Goal: Information Seeking & Learning: Learn about a topic

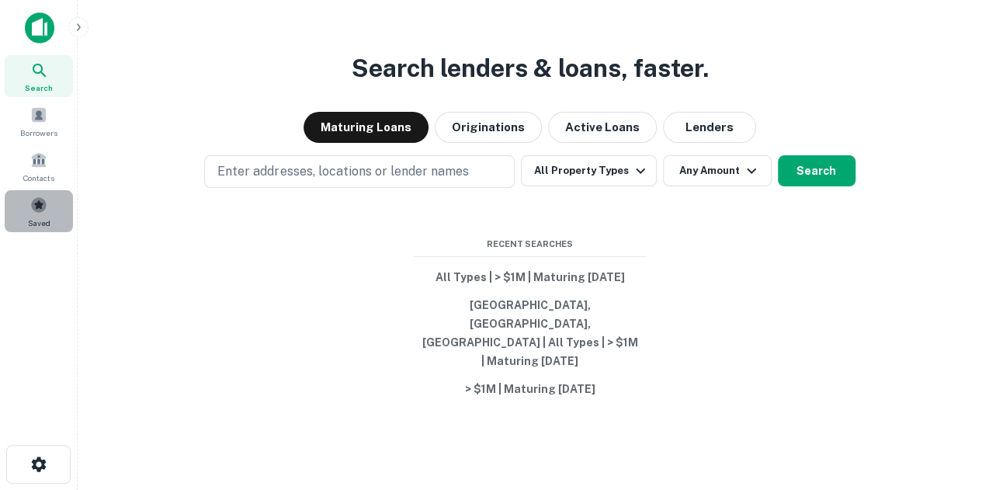
click at [52, 203] on div "Saved" at bounding box center [39, 211] width 68 height 42
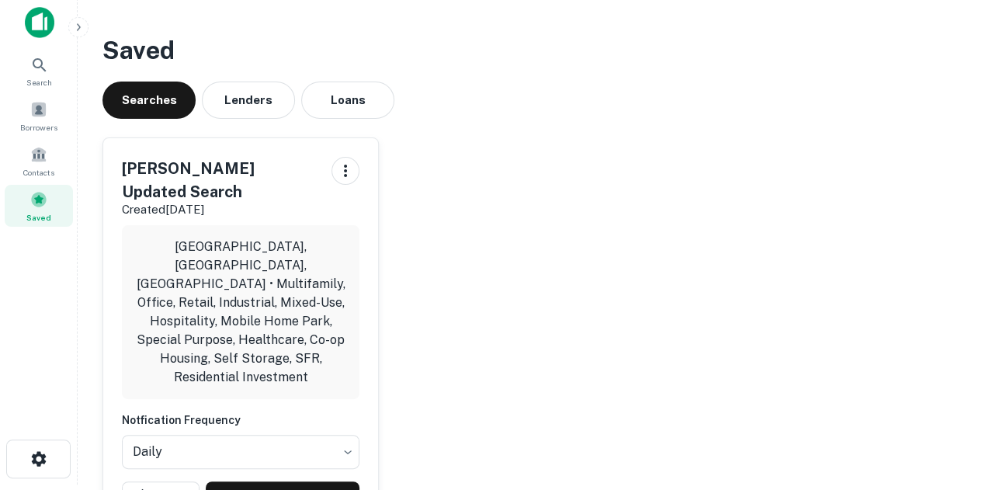
scroll to position [7, 0]
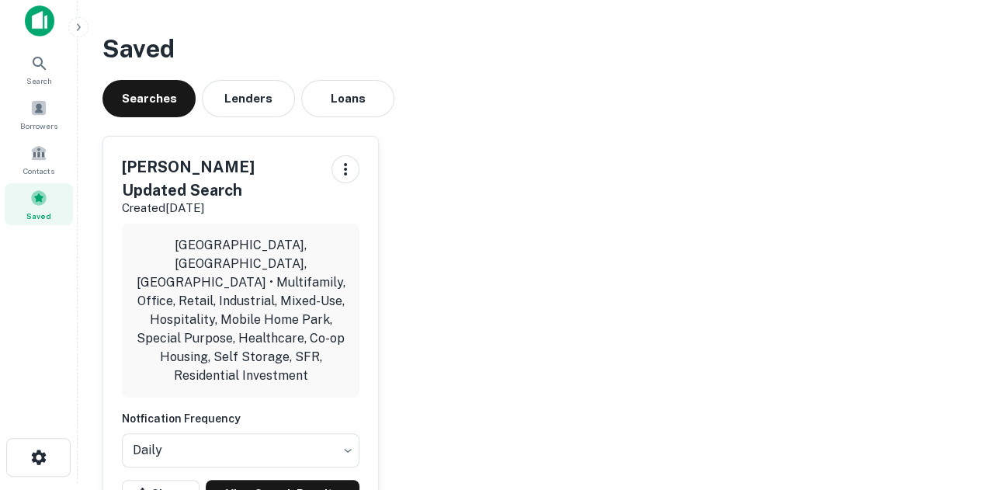
click at [42, 198] on span at bounding box center [38, 197] width 17 height 17
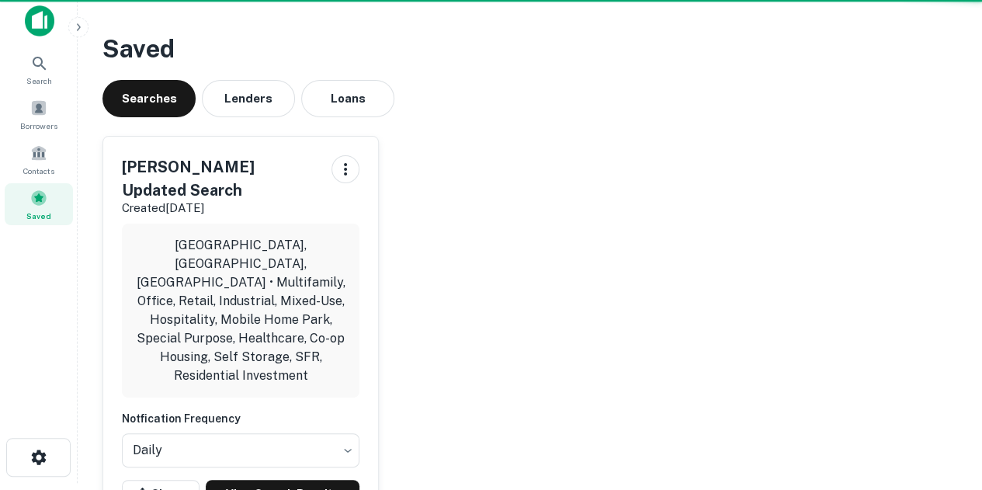
scroll to position [0, 0]
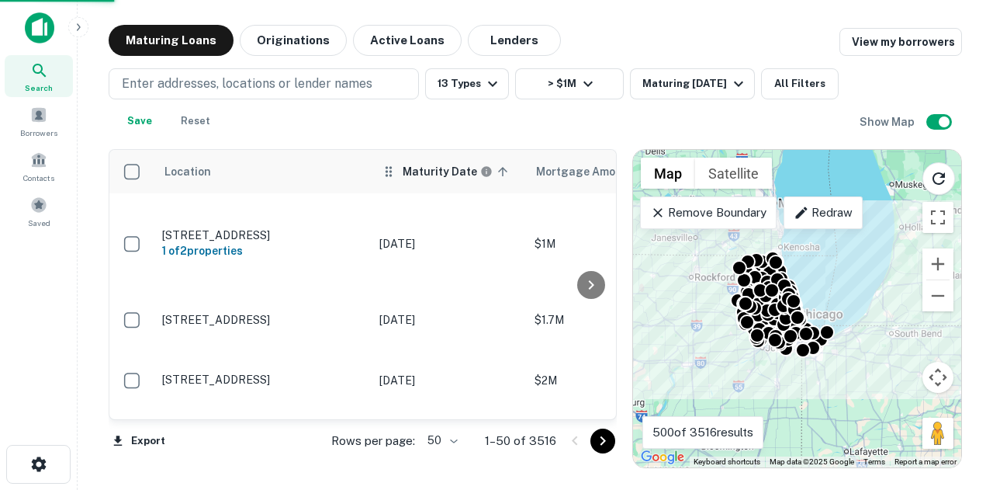
click at [445, 182] on th "Maturity Date sorted ascending" at bounding box center [449, 171] width 155 height 43
click at [447, 171] on h6 "Maturity Date" at bounding box center [440, 171] width 74 height 17
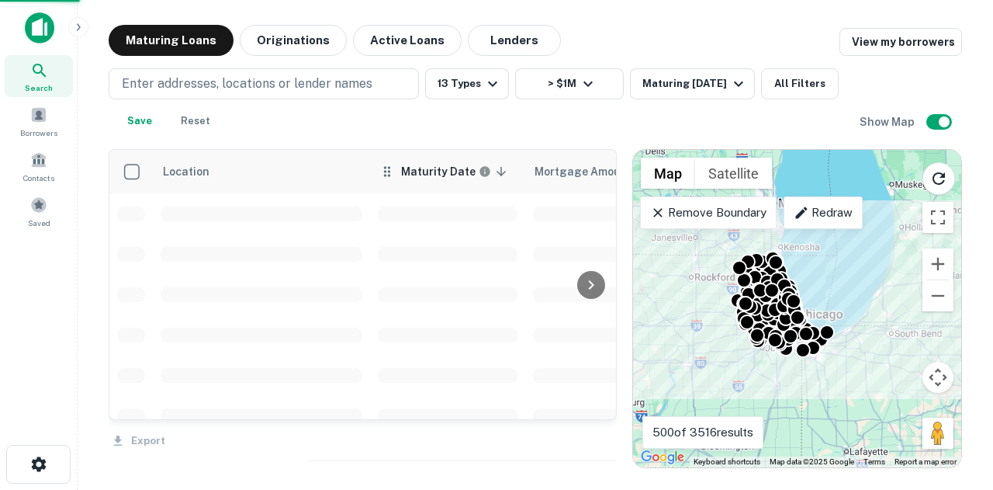
click at [445, 173] on h6 "Maturity Date" at bounding box center [438, 171] width 74 height 17
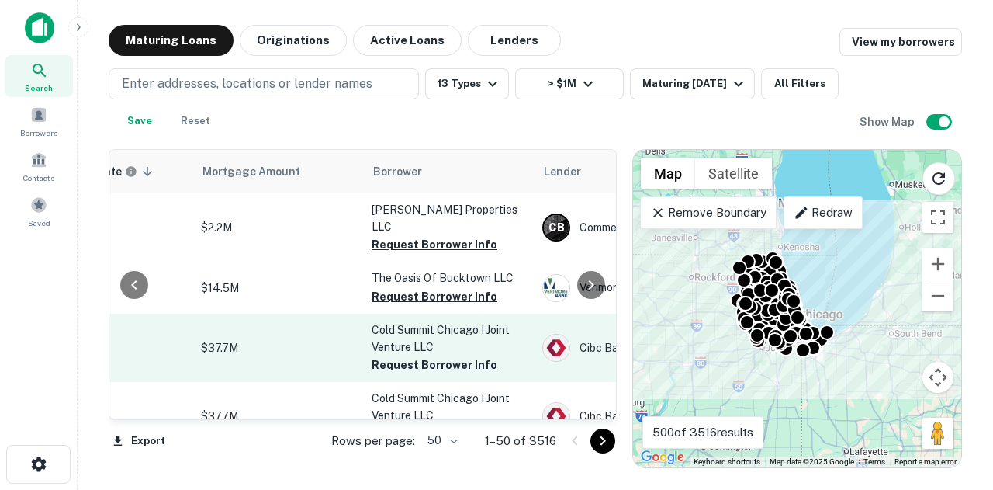
scroll to position [0, 355]
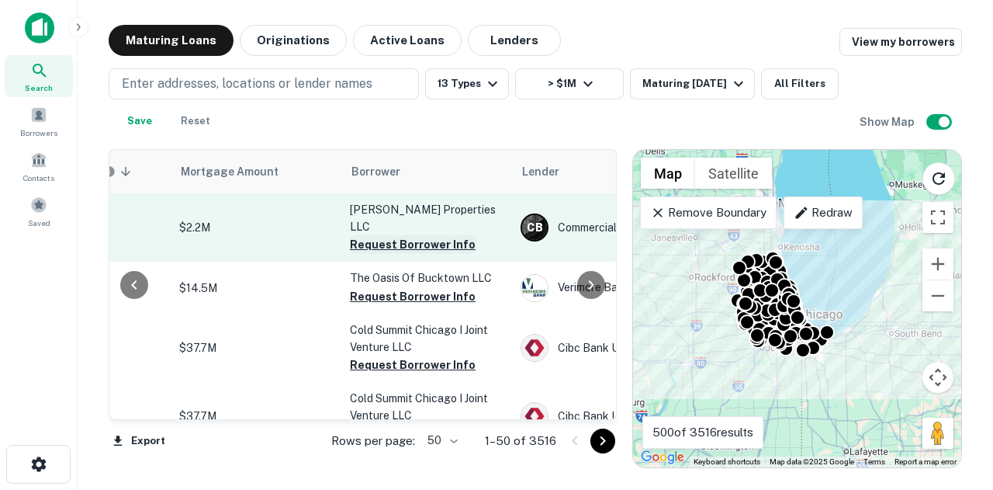
click at [419, 235] on button "Request Borrower Info" at bounding box center [413, 244] width 126 height 19
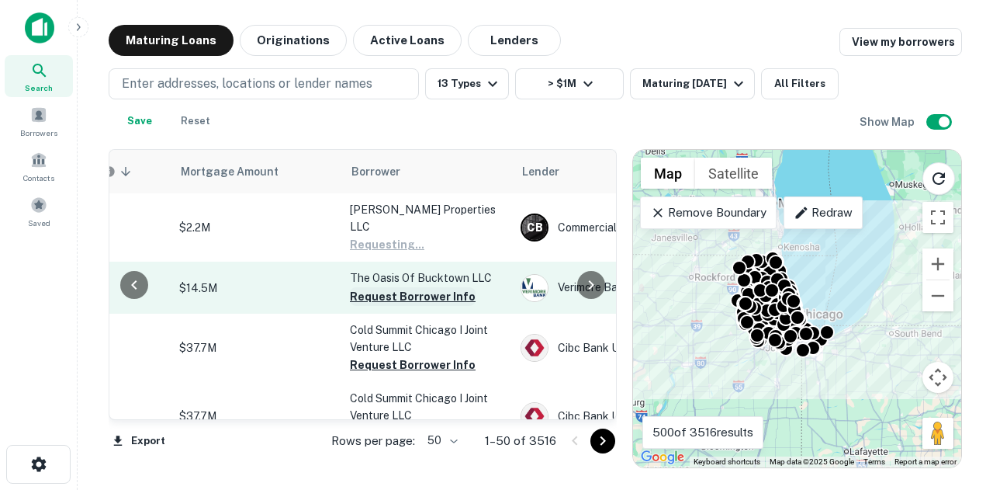
click at [414, 287] on button "Request Borrower Info" at bounding box center [413, 296] width 126 height 19
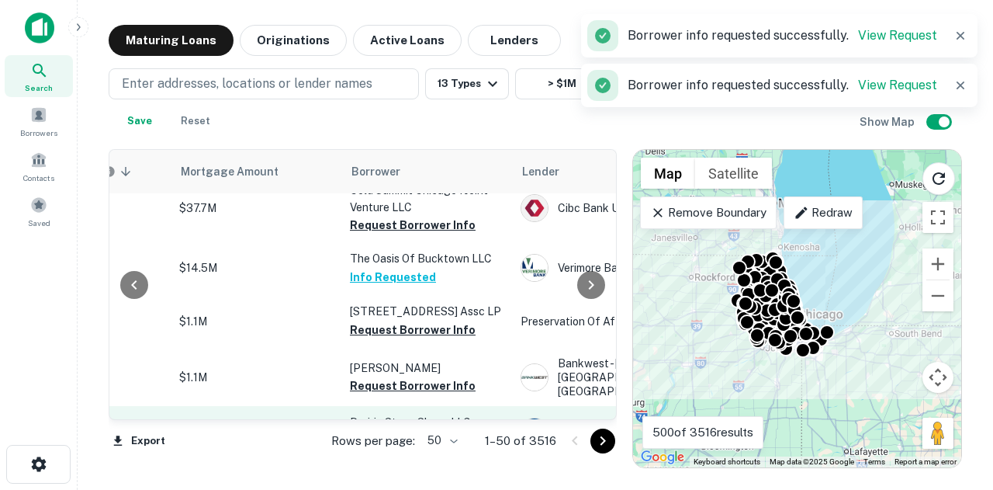
scroll to position [233, 355]
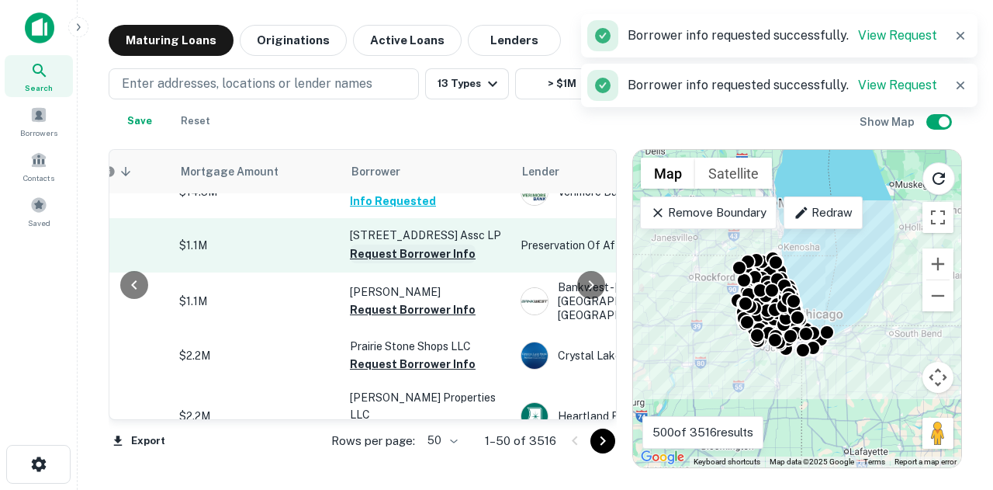
click at [458, 244] on button "Request Borrower Info" at bounding box center [413, 253] width 126 height 19
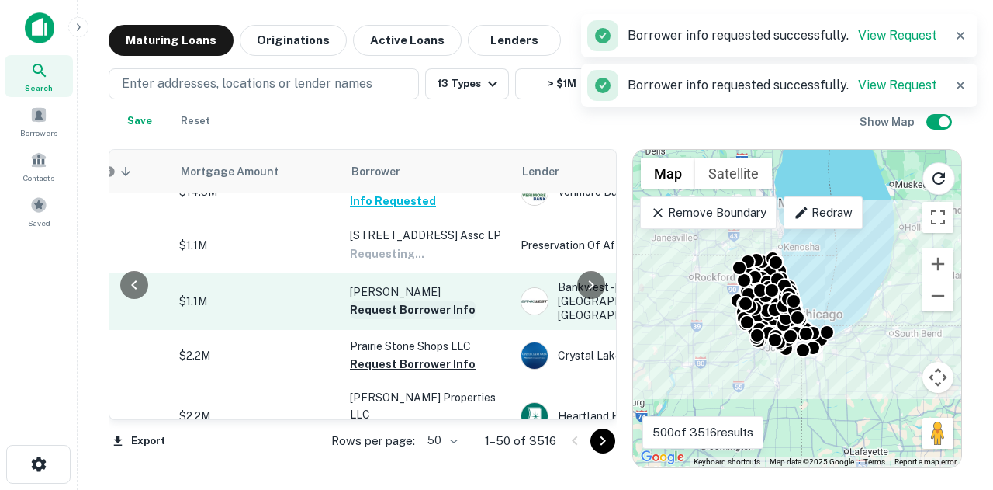
click at [420, 300] on button "Request Borrower Info" at bounding box center [413, 309] width 126 height 19
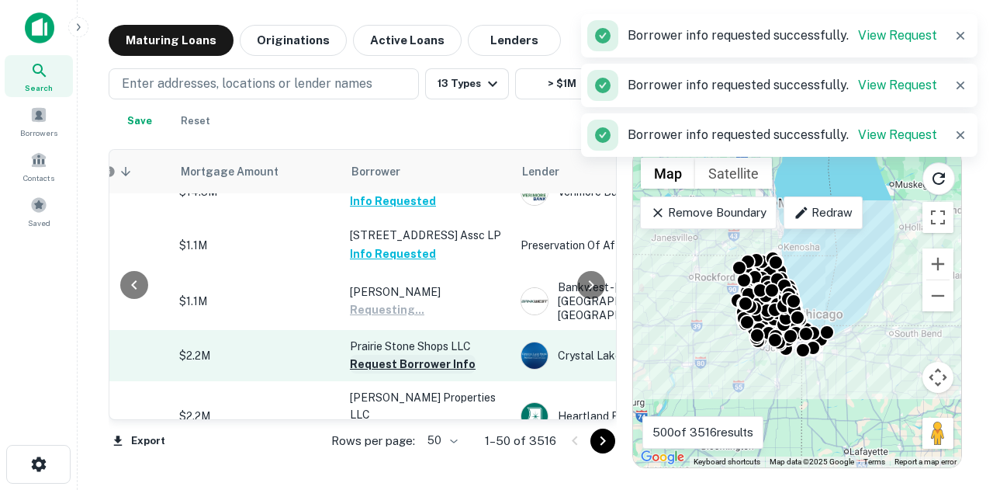
click at [407, 355] on button "Request Borrower Info" at bounding box center [413, 364] width 126 height 19
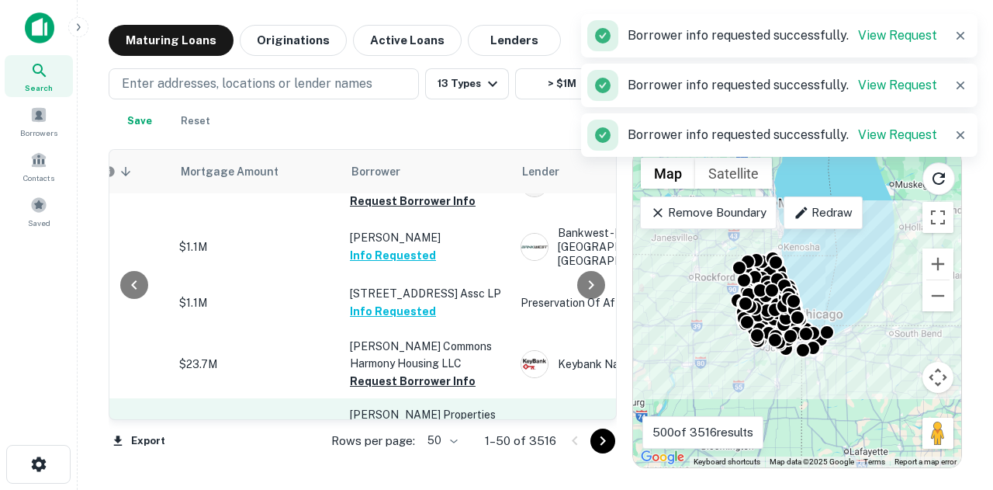
scroll to position [327, 355]
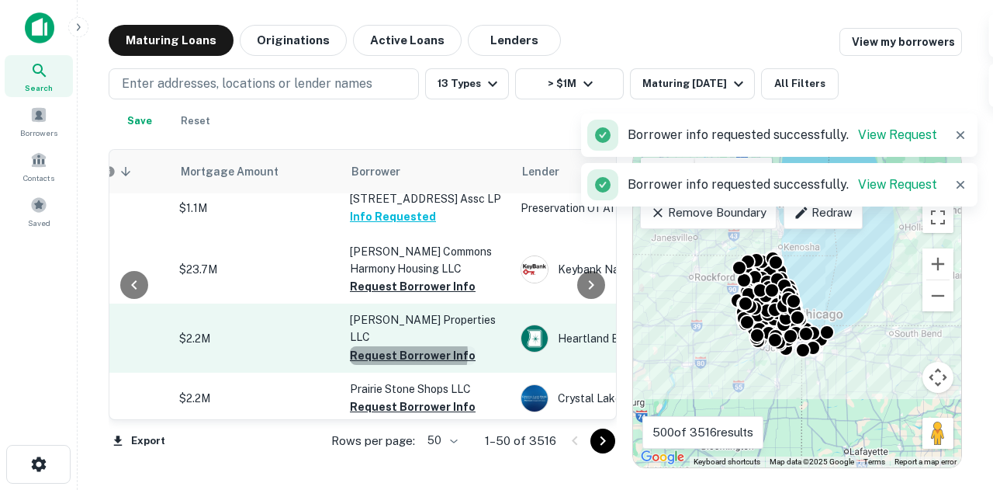
click at [408, 346] on button "Request Borrower Info" at bounding box center [413, 355] width 126 height 19
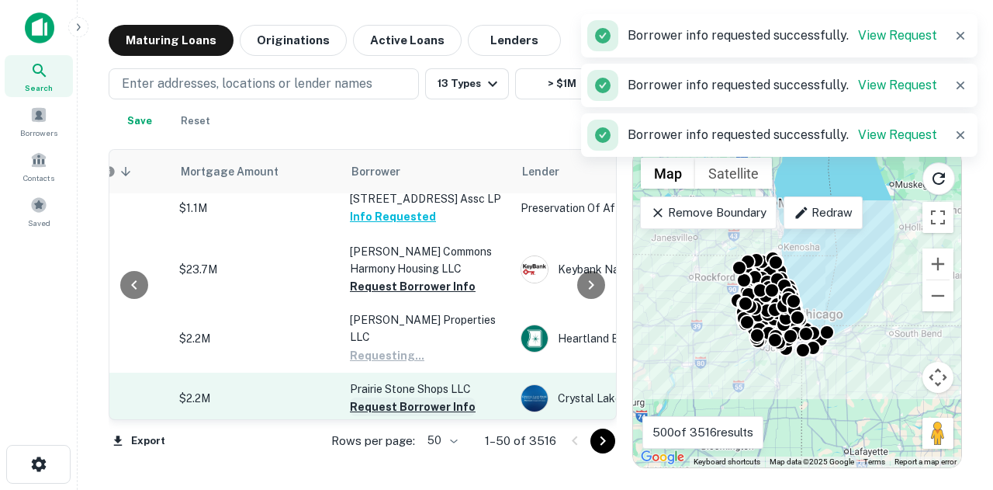
click at [400, 397] on button "Request Borrower Info" at bounding box center [413, 406] width 126 height 19
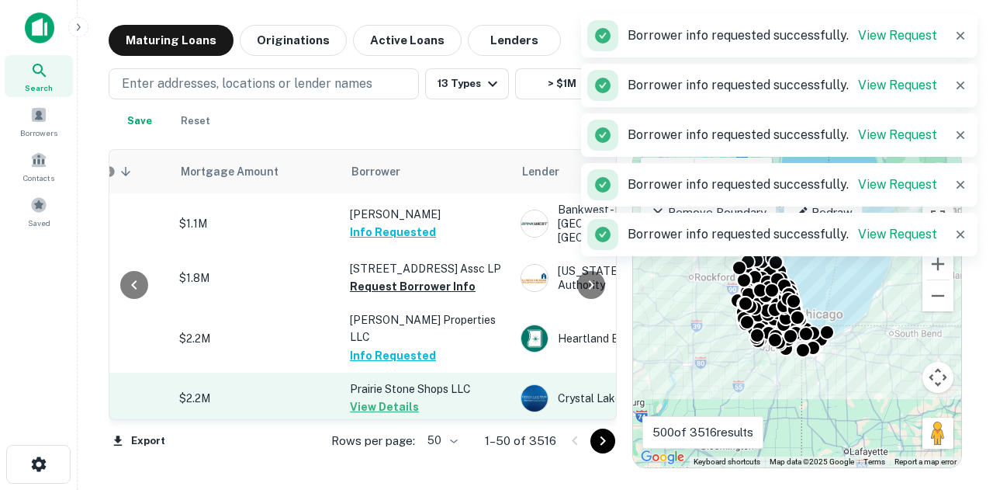
scroll to position [388, 355]
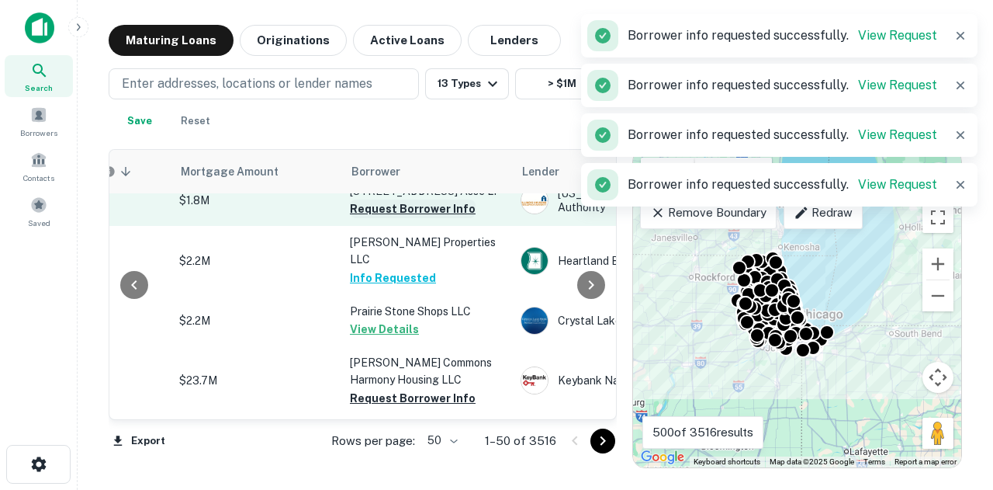
click at [404, 215] on button "Request Borrower Info" at bounding box center [413, 208] width 126 height 19
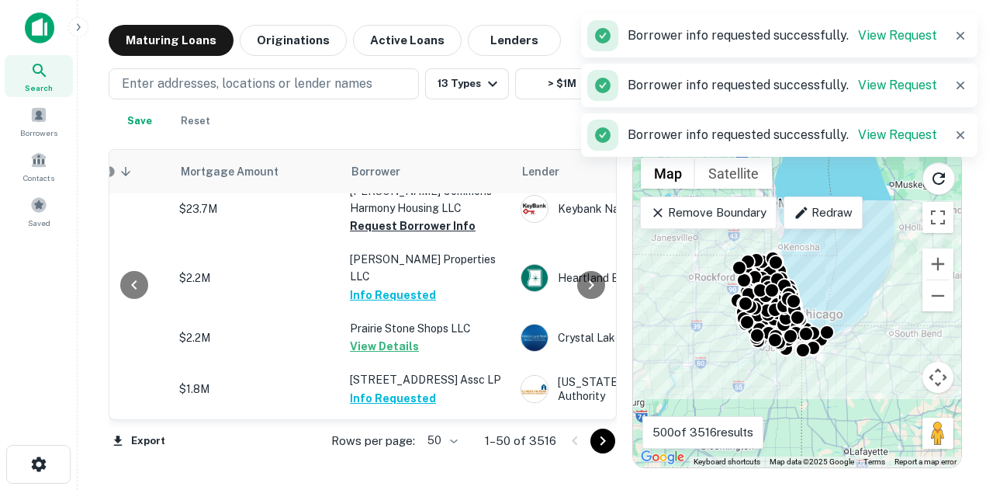
click at [500, 139] on div "Location Maturity Date sorted descending Mortgage Amount Borrower Lender Purpos…" at bounding box center [536, 302] width 854 height 331
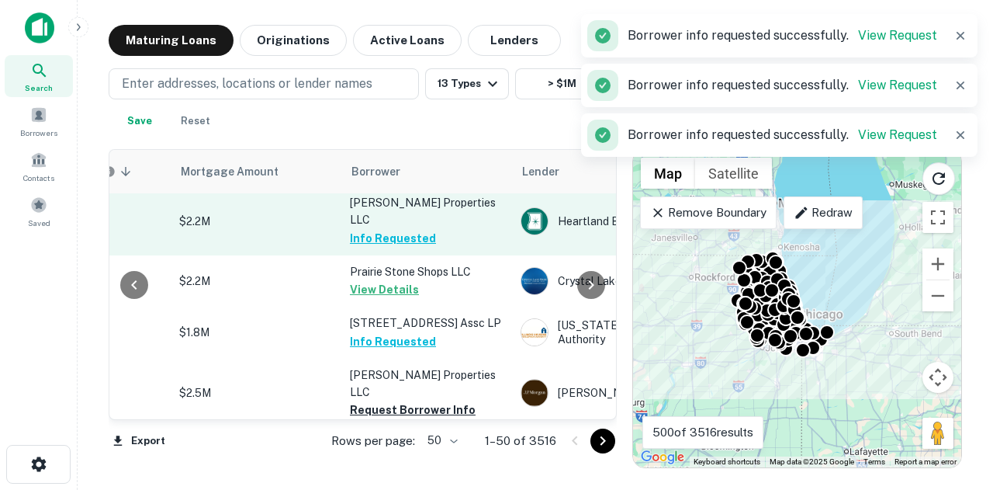
scroll to position [466, 355]
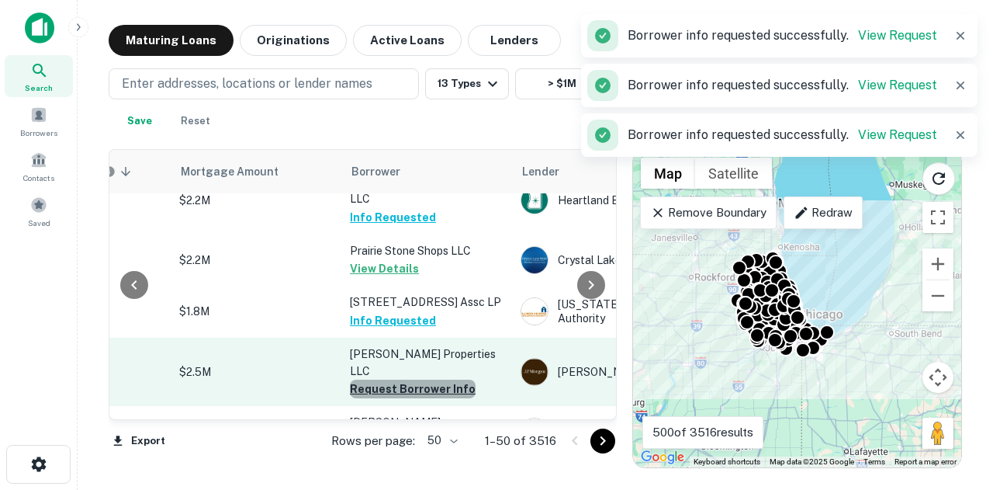
click at [443, 379] on button "Request Borrower Info" at bounding box center [413, 388] width 126 height 19
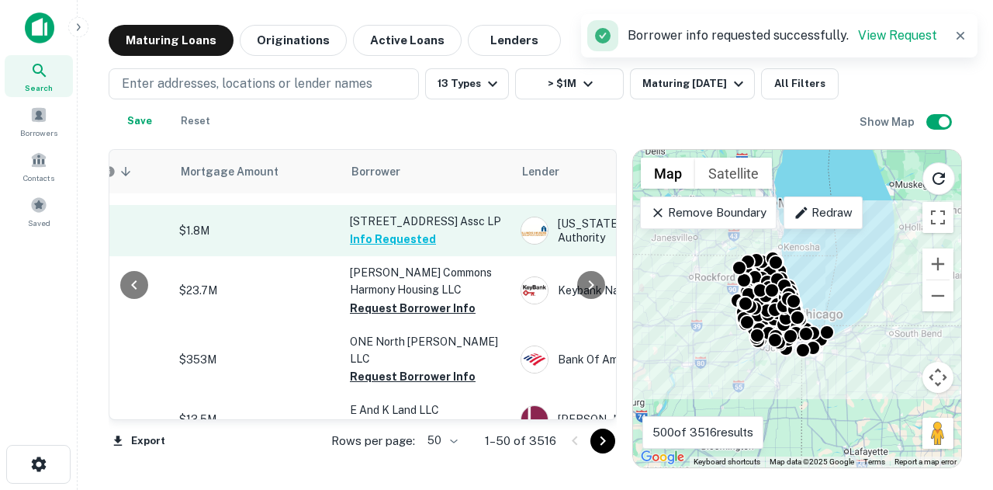
scroll to position [526, 355]
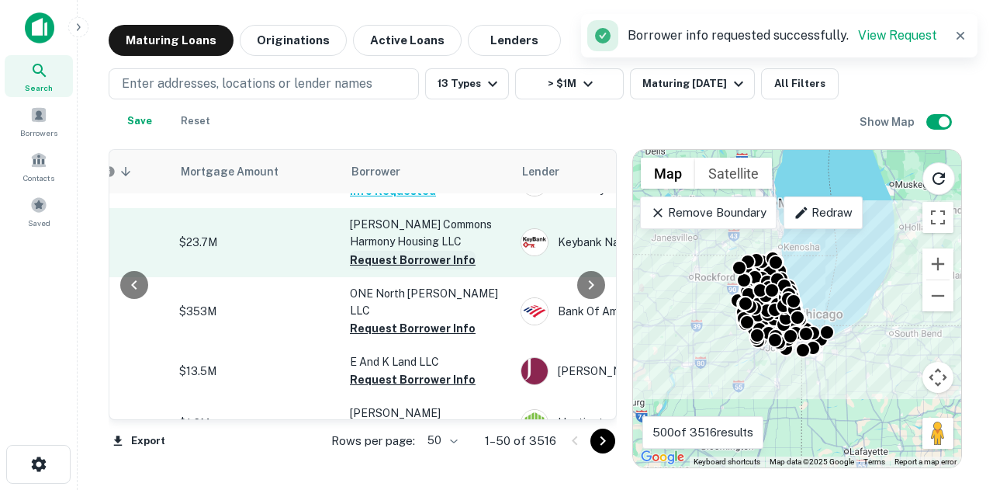
click at [360, 252] on button "Request Borrower Info" at bounding box center [413, 260] width 126 height 19
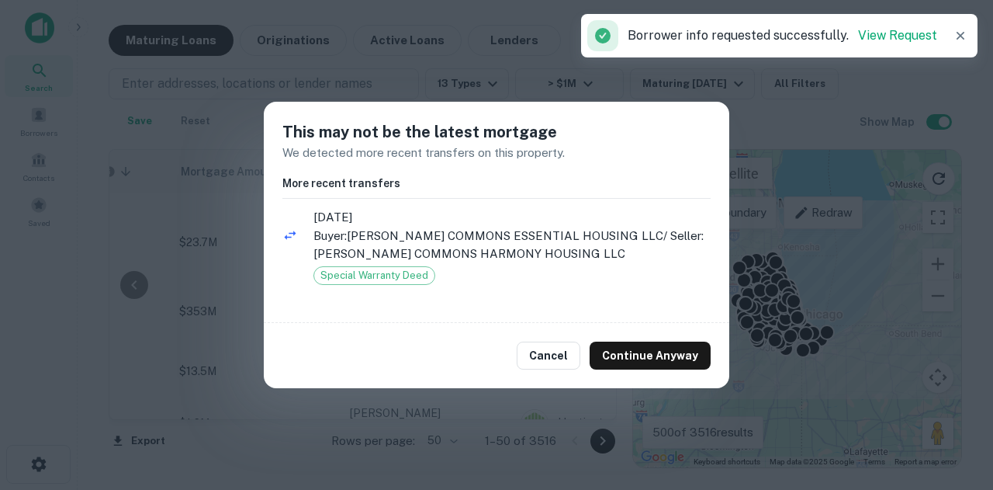
click at [365, 300] on ul "4/26/2023 Buyer: MYERS COMMONS ESSENTIAL HOUSING LLC / Seller: MYERS COMMONS HA…" at bounding box center [496, 254] width 428 height 99
click at [622, 348] on button "Continue Anyway" at bounding box center [650, 355] width 121 height 28
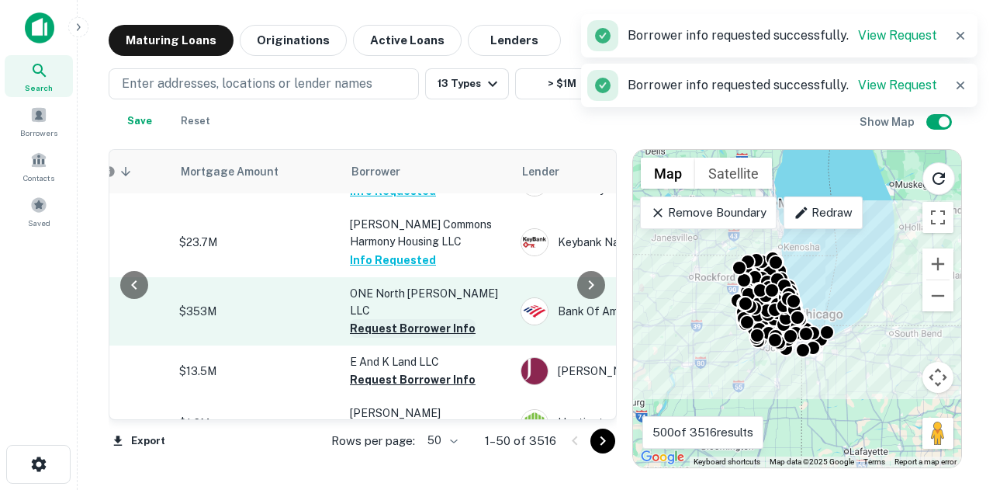
click at [410, 319] on button "Request Borrower Info" at bounding box center [413, 328] width 126 height 19
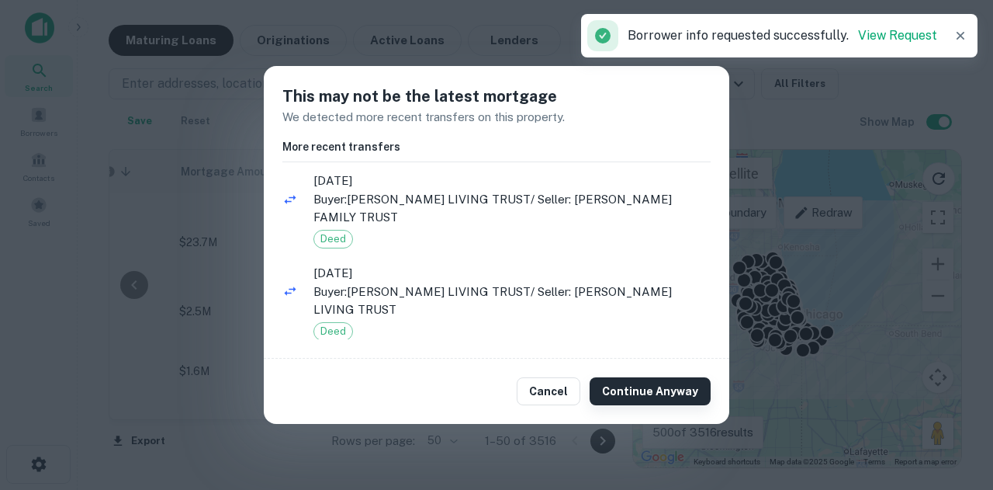
click at [632, 393] on button "Continue Anyway" at bounding box center [650, 391] width 121 height 28
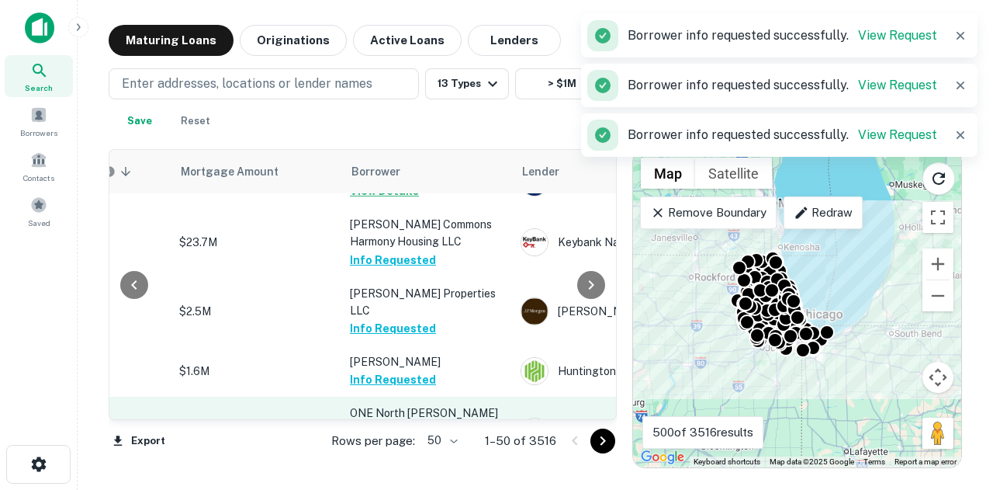
scroll to position [604, 355]
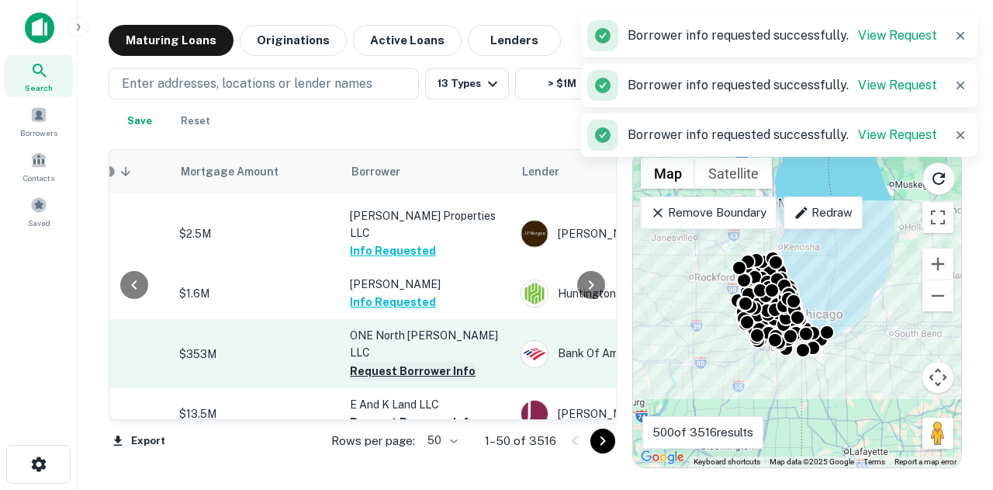
click at [413, 362] on button "Request Borrower Info" at bounding box center [413, 371] width 126 height 19
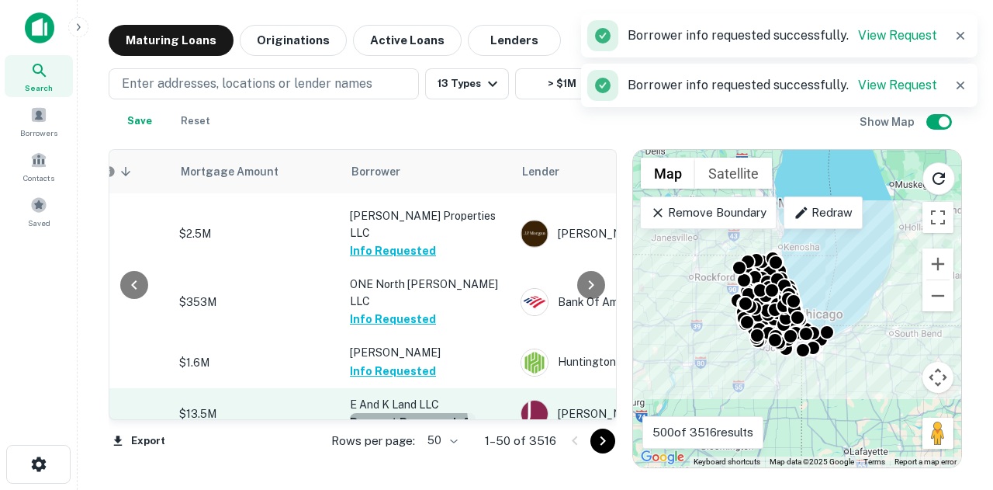
click at [404, 413] on button "Request Borrower Info" at bounding box center [413, 422] width 126 height 19
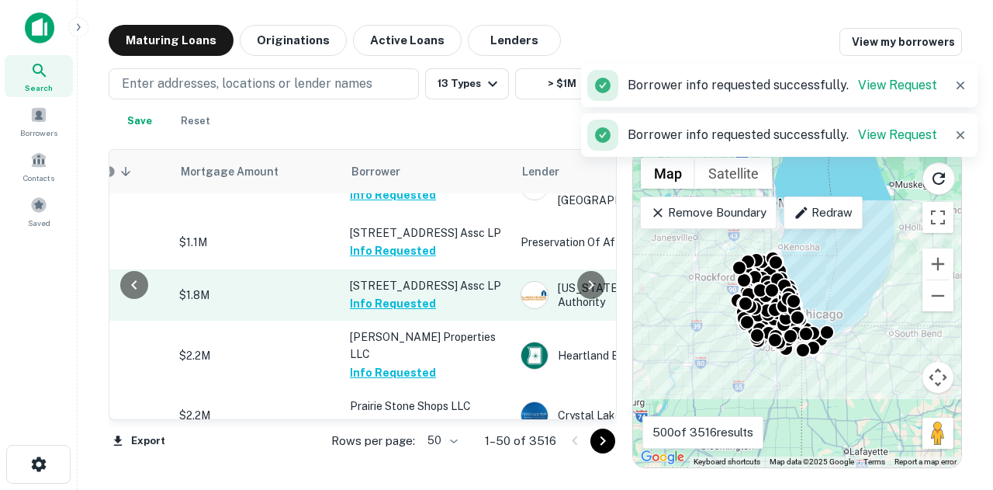
scroll to position [0, 355]
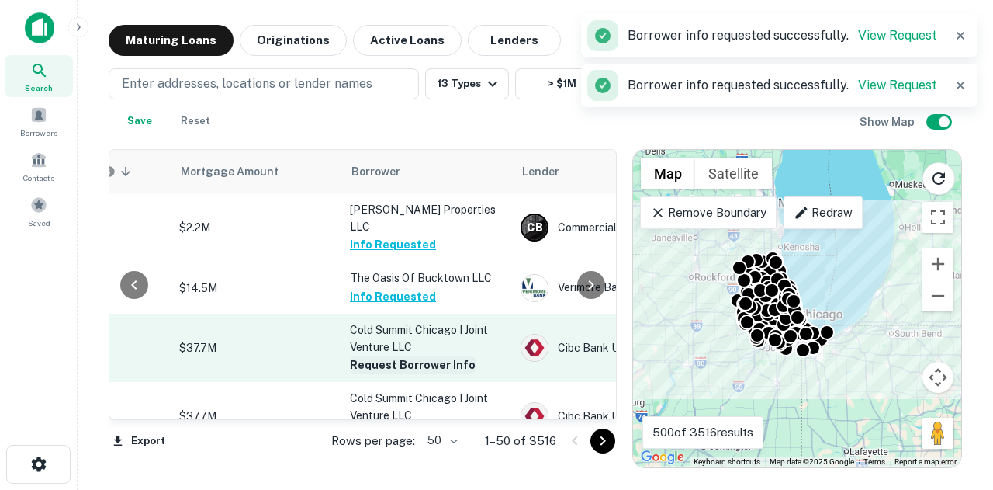
click at [436, 355] on button "Request Borrower Info" at bounding box center [413, 364] width 126 height 19
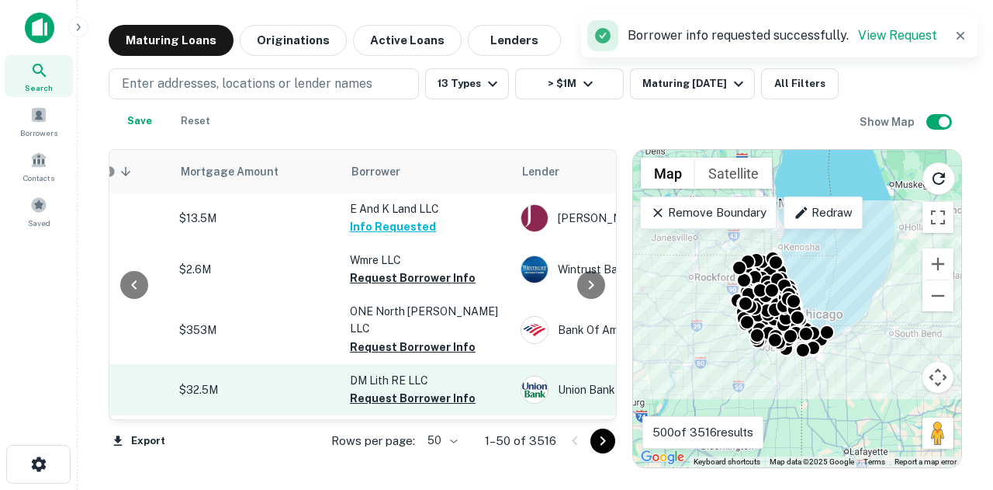
scroll to position [776, 355]
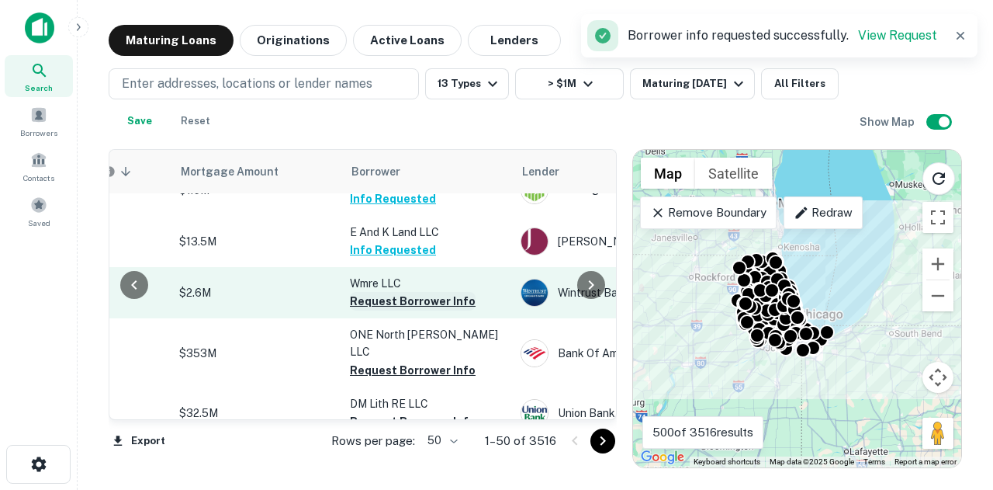
click at [439, 292] on button "Request Borrower Info" at bounding box center [413, 301] width 126 height 19
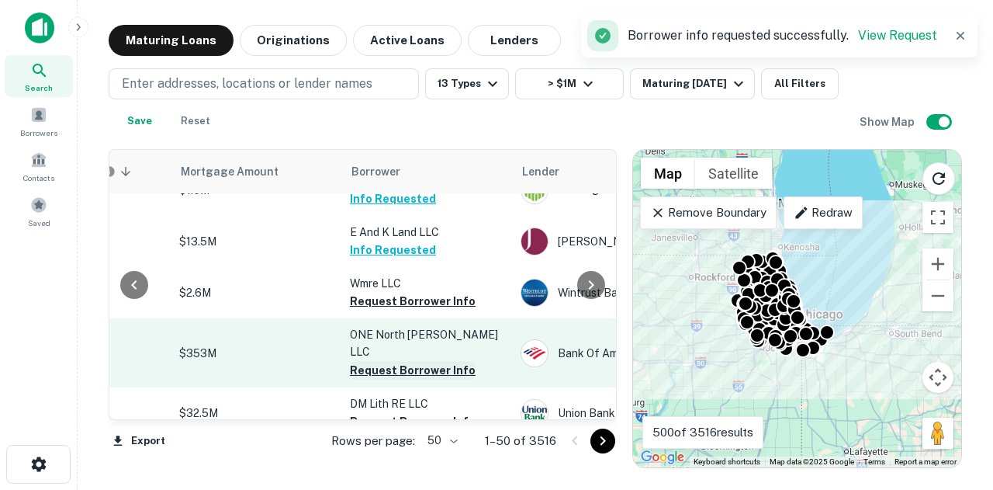
click at [425, 361] on button "Request Borrower Info" at bounding box center [413, 370] width 126 height 19
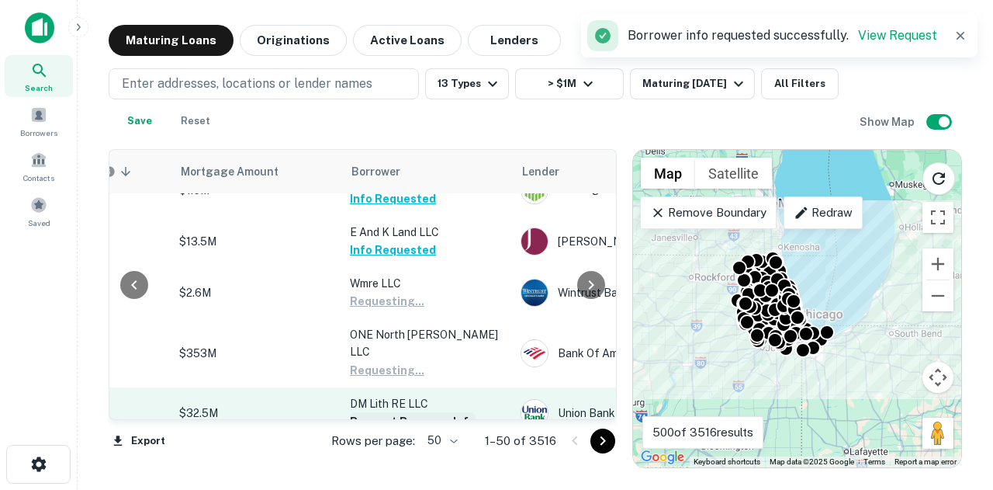
click at [428, 412] on button "Request Borrower Info" at bounding box center [413, 421] width 126 height 19
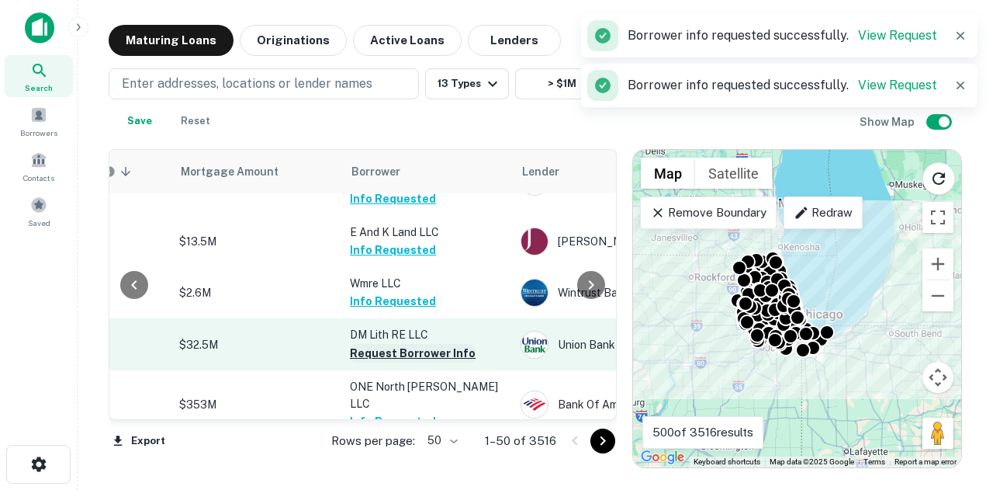
click at [452, 344] on button "Request Borrower Info" at bounding box center [413, 353] width 126 height 19
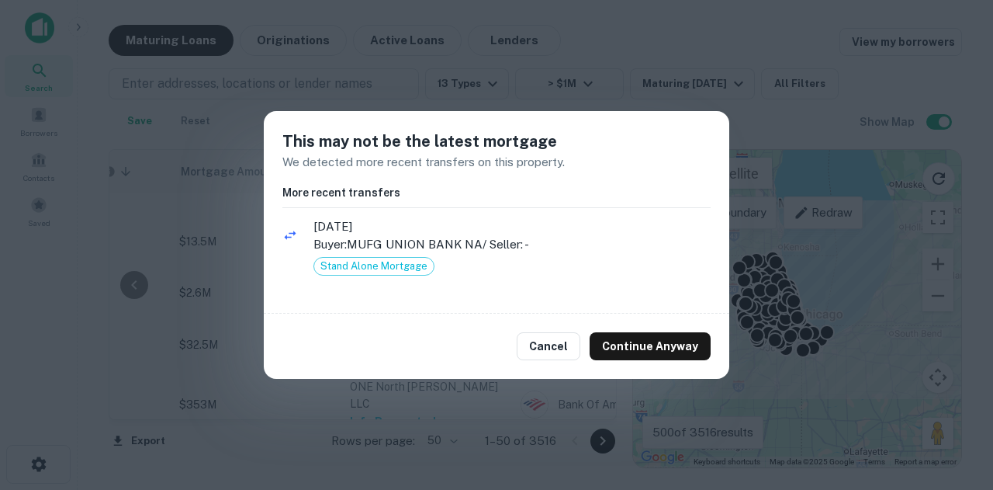
click at [622, 360] on div "Cancel Continue Anyway" at bounding box center [497, 345] width 466 height 65
click at [630, 336] on button "Continue Anyway" at bounding box center [650, 346] width 121 height 28
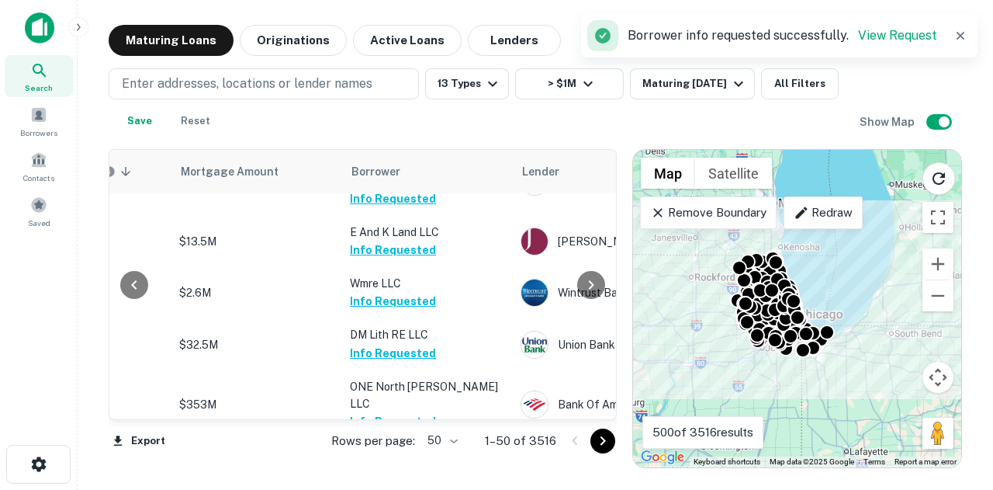
scroll to position [1009, 355]
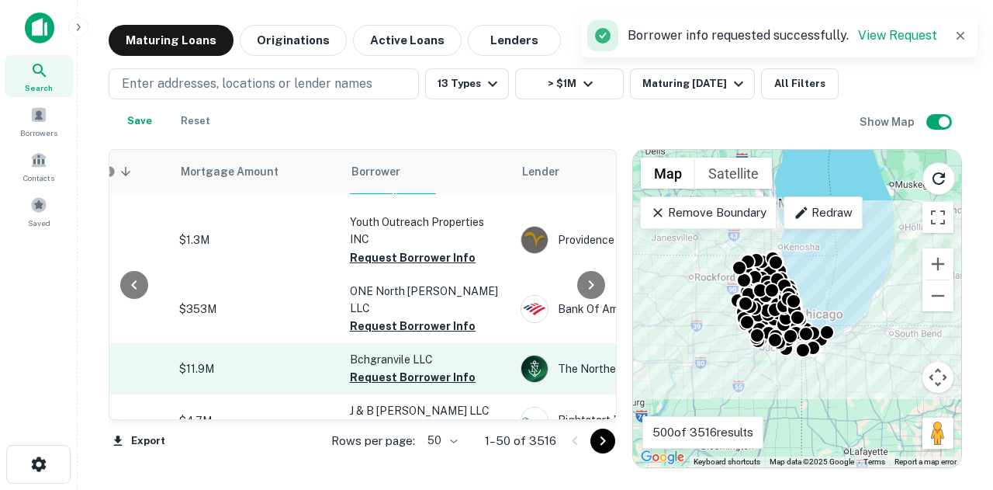
drag, startPoint x: 397, startPoint y: 233, endPoint x: 386, endPoint y: 253, distance: 22.9
click at [397, 317] on button "Request Borrower Info" at bounding box center [413, 326] width 126 height 19
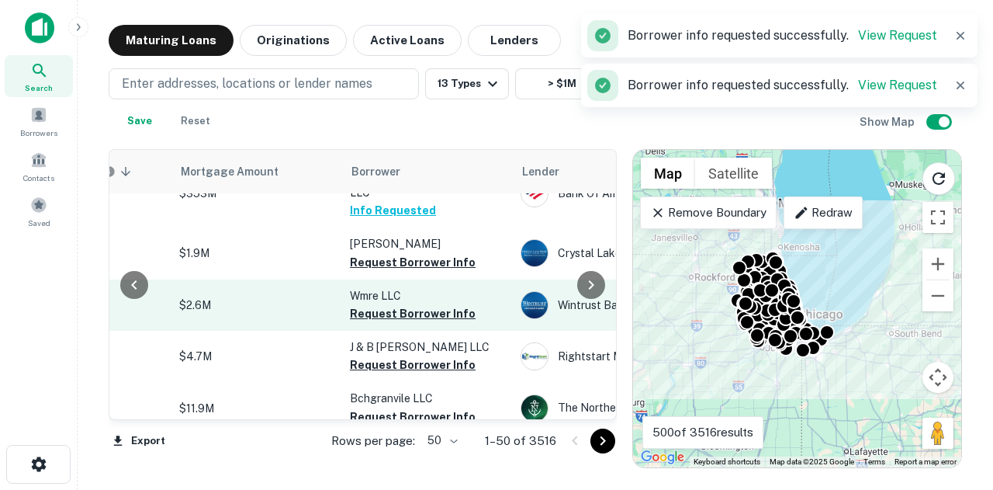
scroll to position [931, 355]
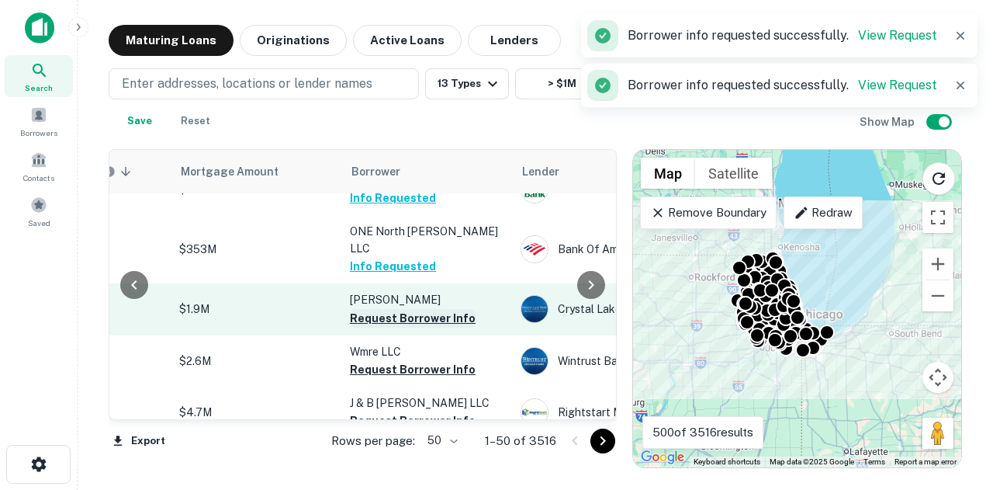
click at [404, 309] on button "Request Borrower Info" at bounding box center [413, 318] width 126 height 19
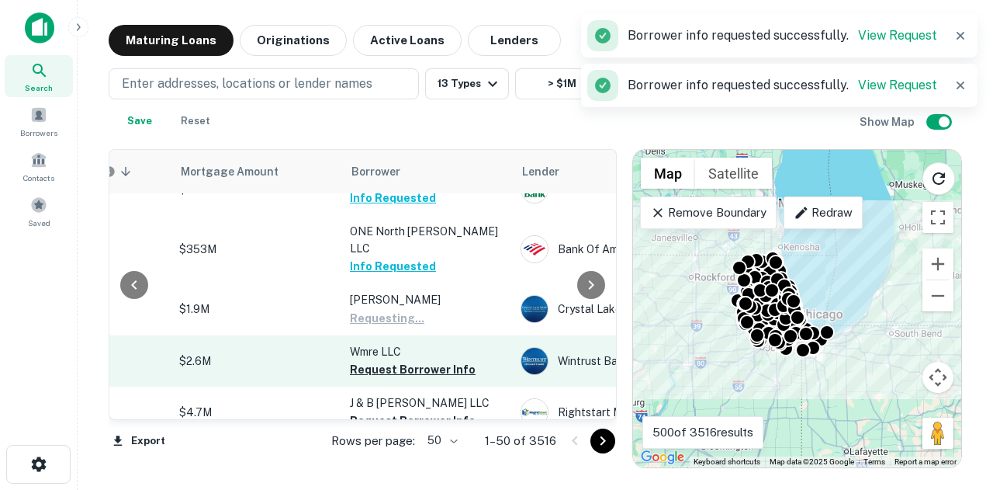
click at [404, 360] on button "Request Borrower Info" at bounding box center [413, 369] width 126 height 19
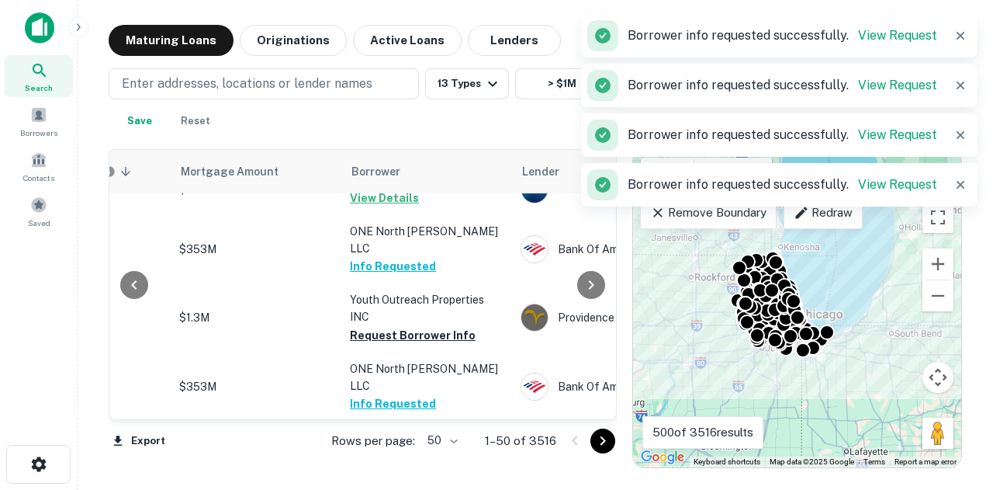
click at [405, 445] on button "Request Borrower Info" at bounding box center [413, 454] width 126 height 19
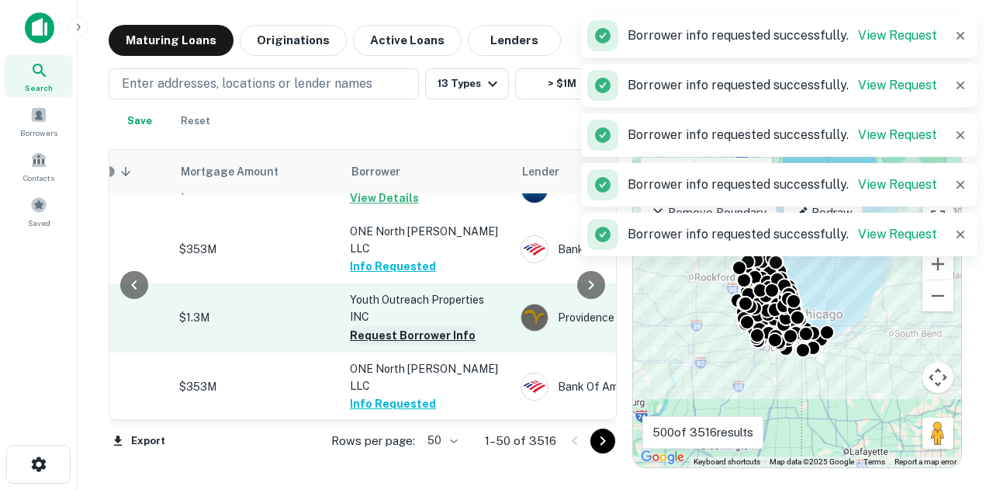
click at [414, 326] on button "Request Borrower Info" at bounding box center [413, 335] width 126 height 19
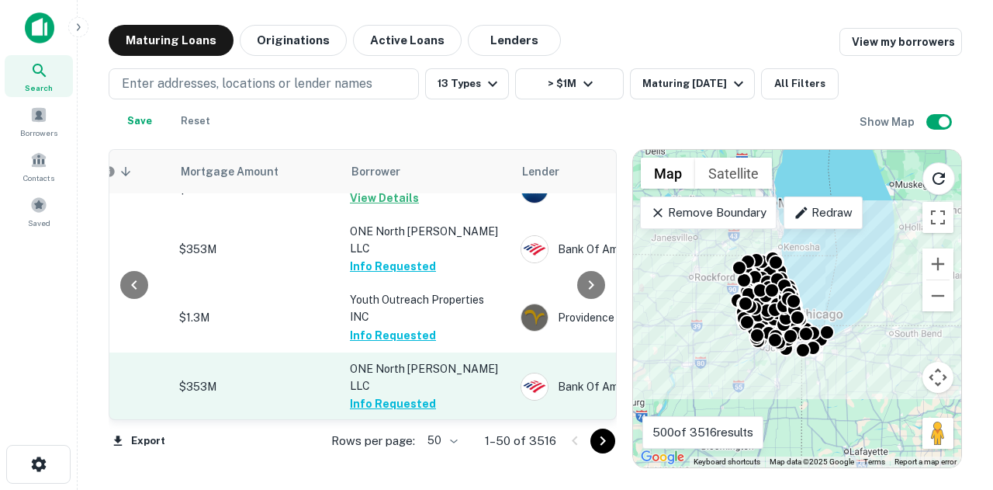
scroll to position [1086, 355]
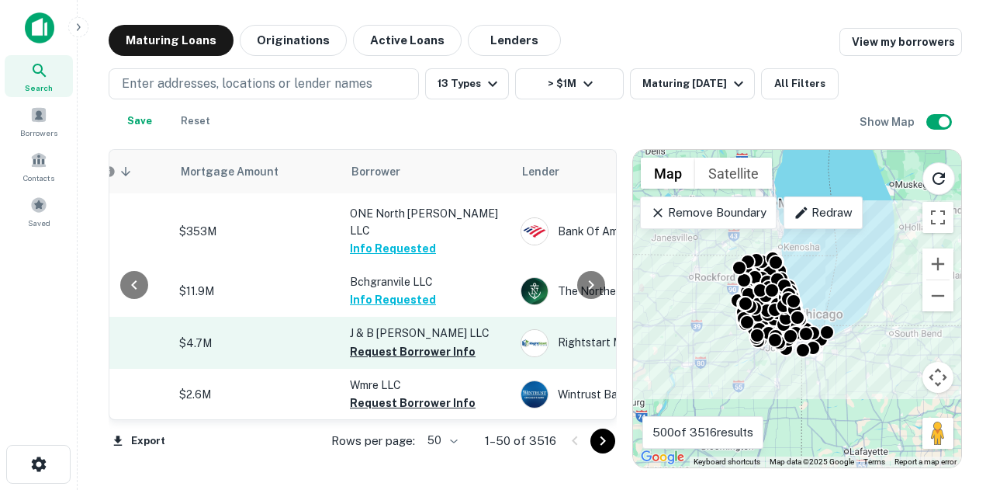
click at [366, 324] on p "J & B Jackson LLC" at bounding box center [427, 332] width 155 height 17
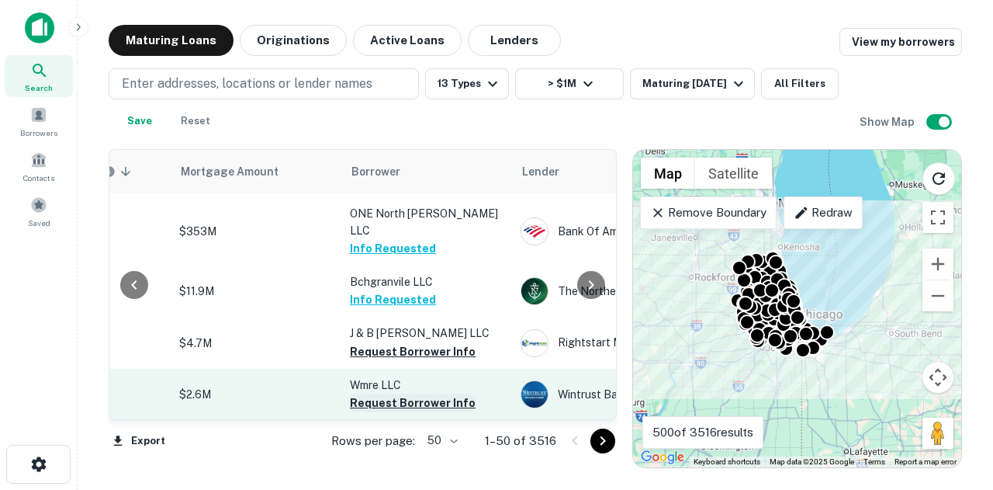
click at [369, 393] on button "Request Borrower Info" at bounding box center [413, 402] width 126 height 19
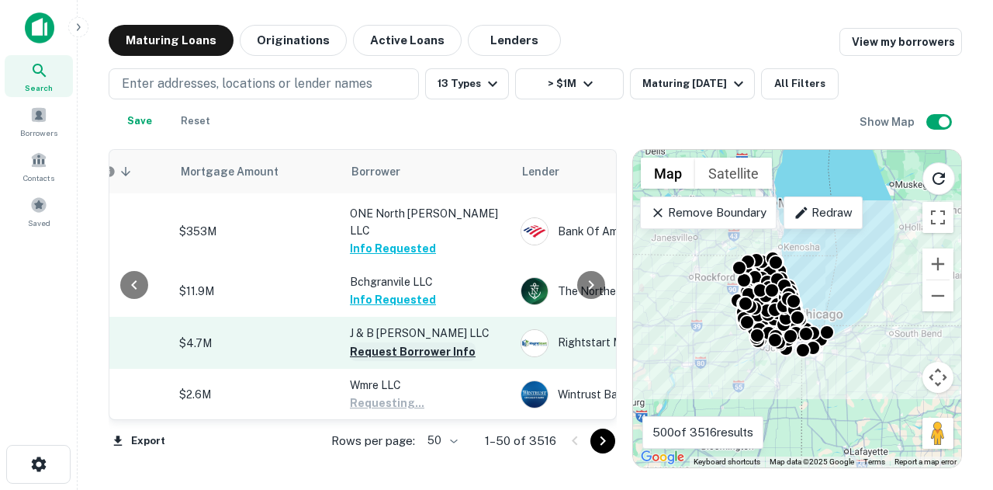
click at [390, 342] on button "Request Borrower Info" at bounding box center [413, 351] width 126 height 19
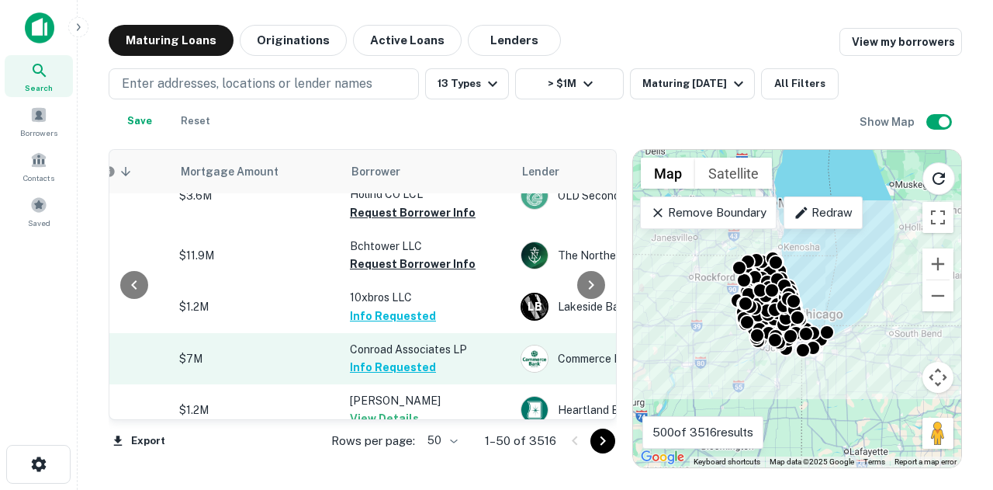
scroll to position [1242, 355]
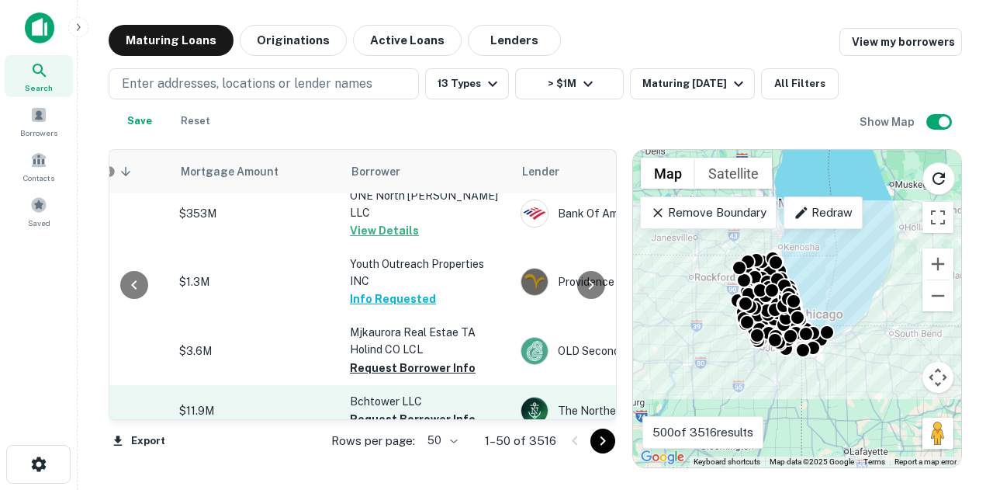
drag, startPoint x: 445, startPoint y: 275, endPoint x: 441, endPoint y: 313, distance: 38.3
click at [445, 359] on button "Request Borrower Info" at bounding box center [413, 368] width 126 height 19
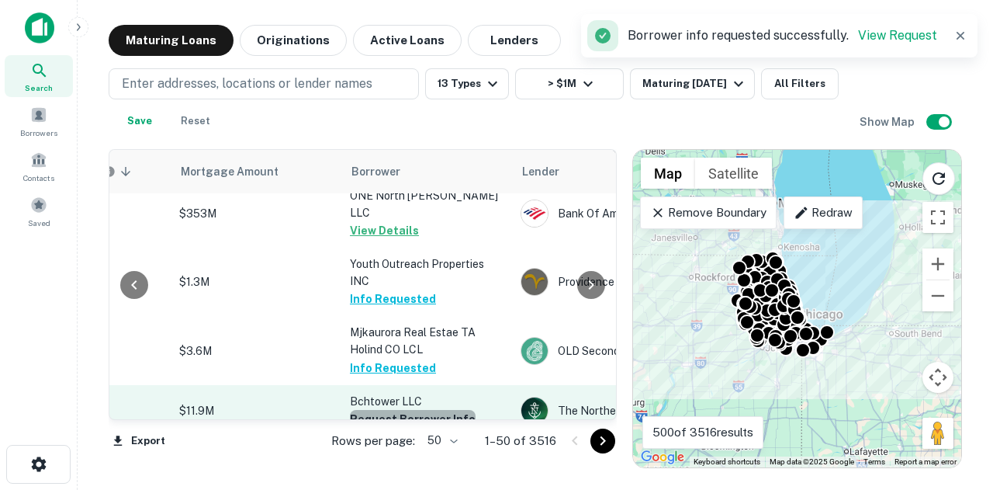
click at [438, 410] on button "Request Borrower Info" at bounding box center [413, 419] width 126 height 19
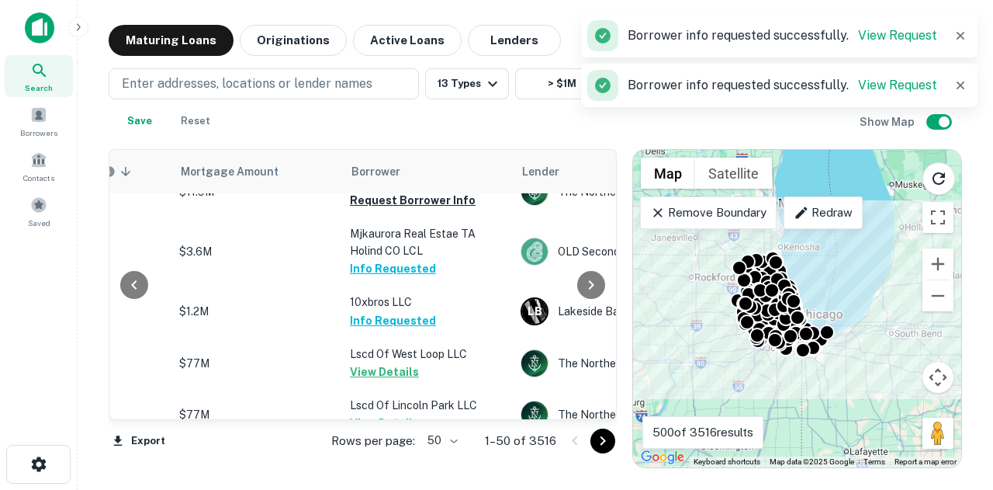
scroll to position [1862, 355]
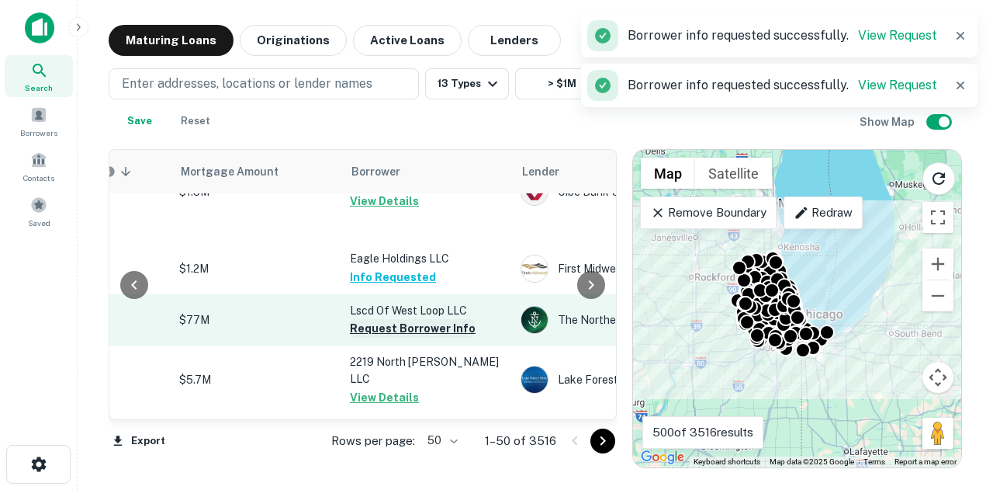
click at [436, 319] on button "Request Borrower Info" at bounding box center [413, 328] width 126 height 19
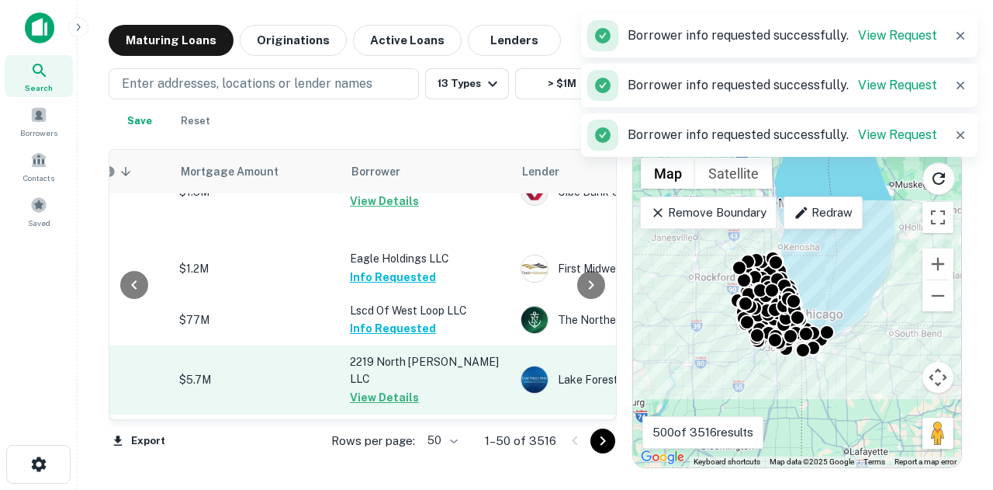
scroll to position [2250, 355]
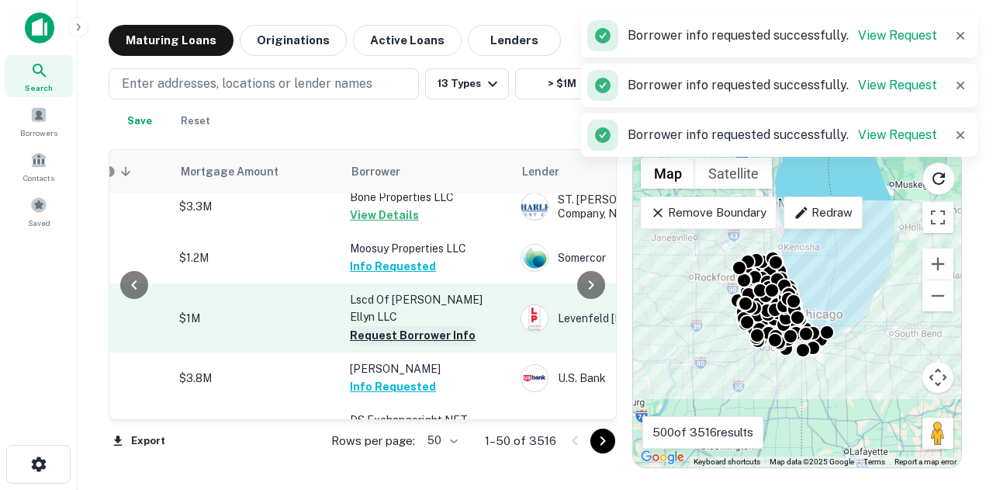
click at [443, 326] on button "Request Borrower Info" at bounding box center [413, 335] width 126 height 19
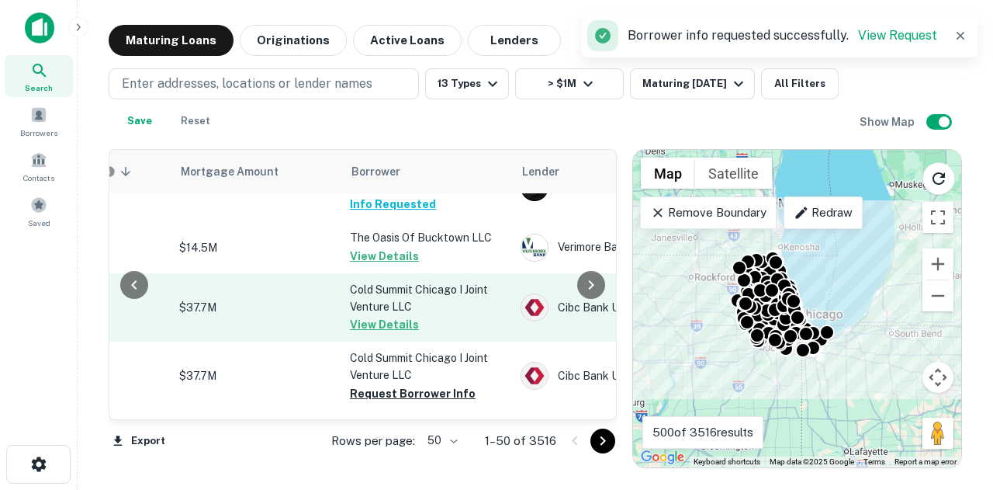
scroll to position [0, 355]
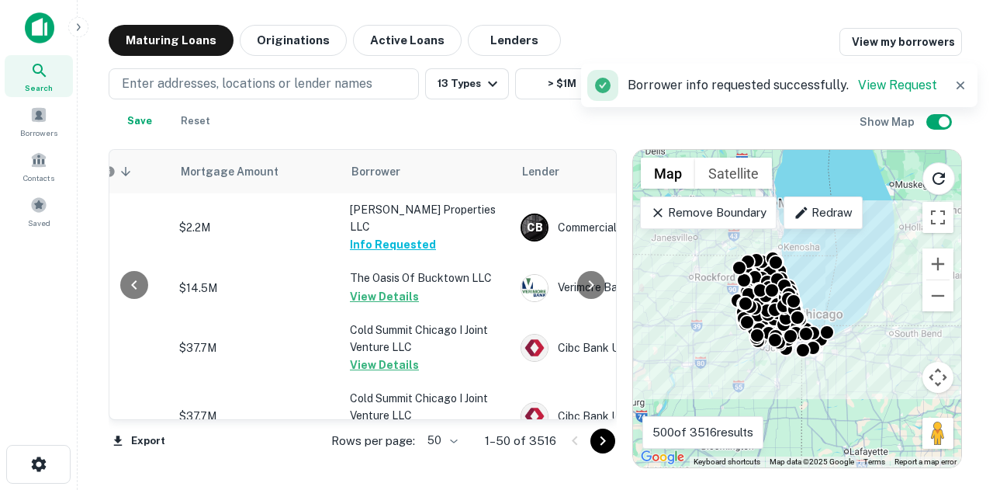
click at [443, 440] on body "Search Borrowers Contacts Saved Maturing Loans Originations Active Loans Lender…" at bounding box center [496, 245] width 993 height 490
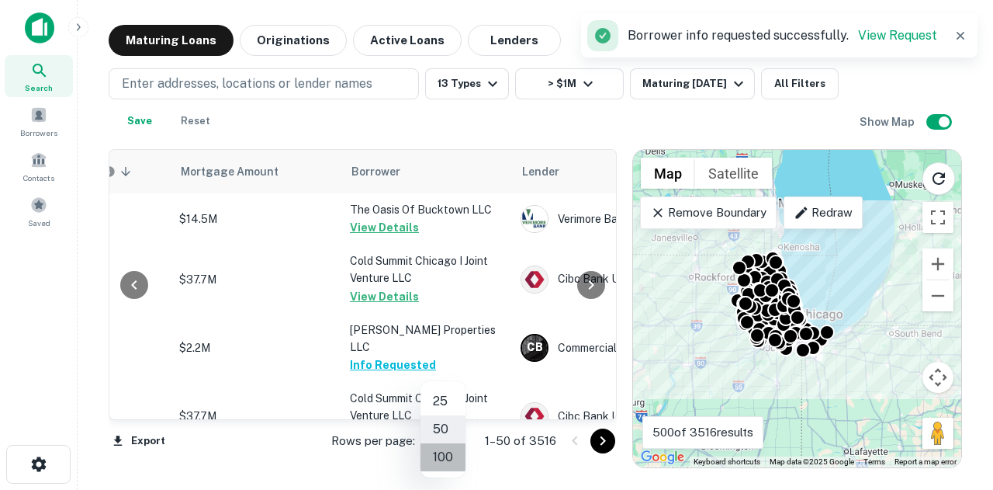
click at [456, 457] on li "100" at bounding box center [443, 457] width 45 height 28
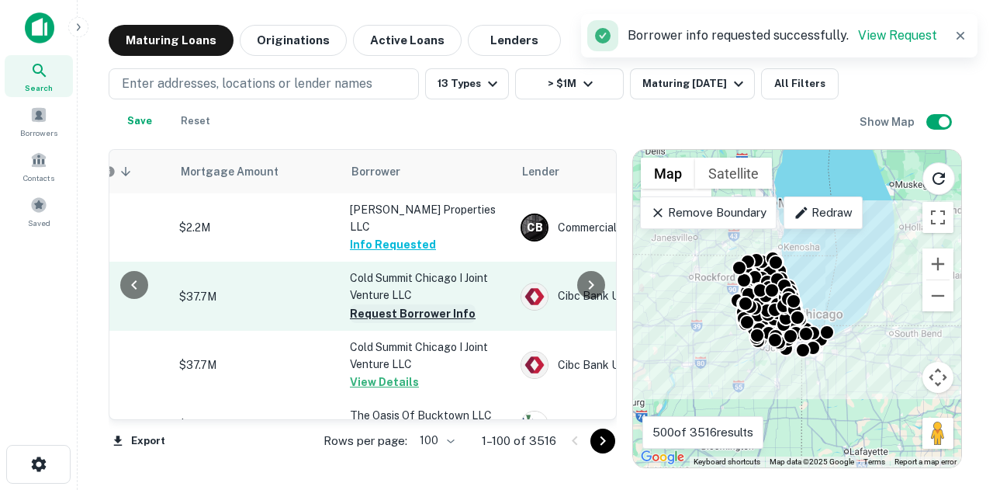
click at [414, 304] on button "Request Borrower Info" at bounding box center [413, 313] width 126 height 19
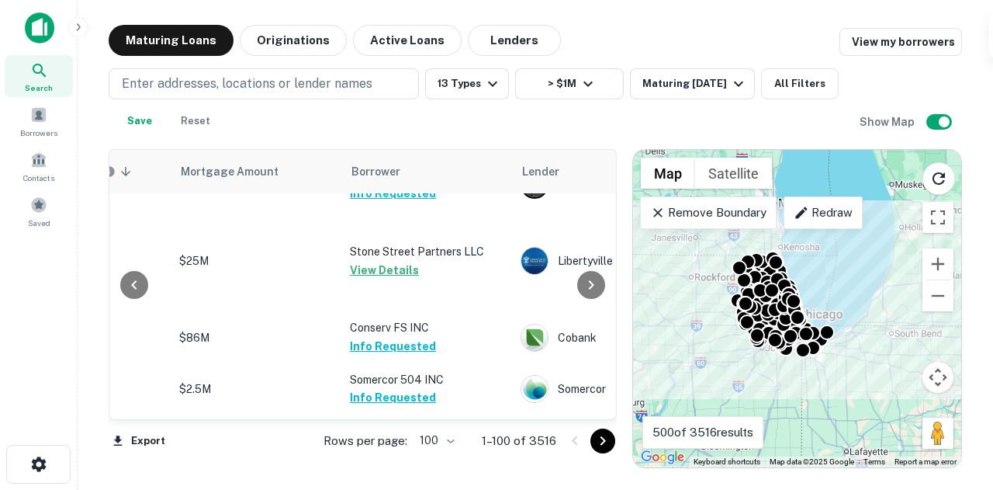
scroll to position [5476, 355]
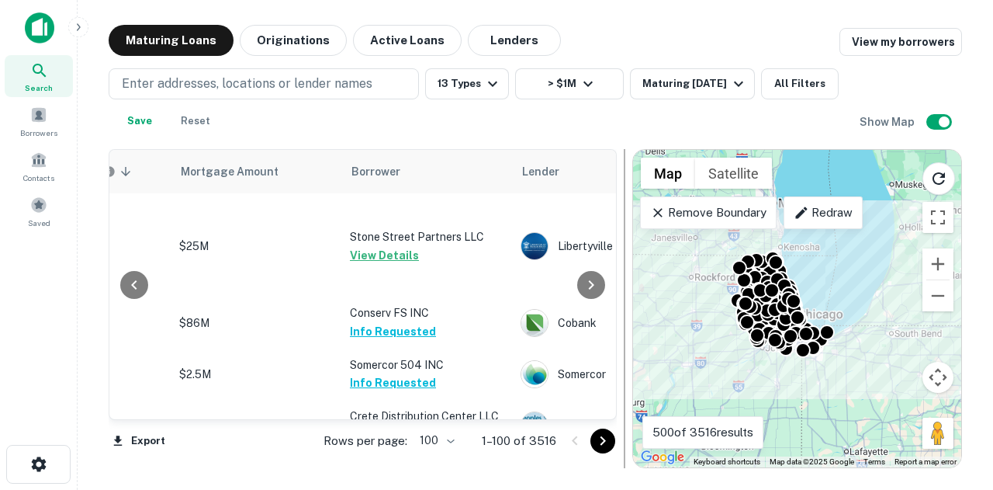
click at [601, 451] on button "Go to next page" at bounding box center [603, 440] width 25 height 25
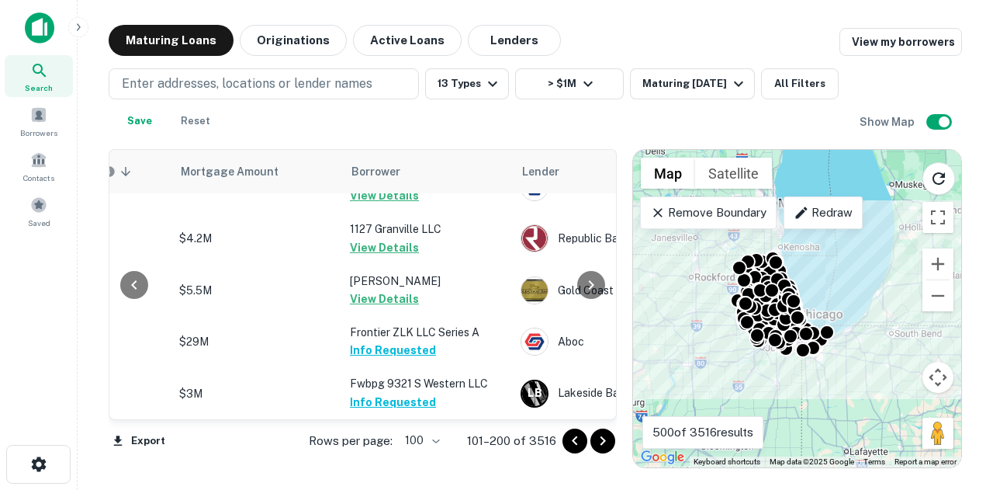
scroll to position [63, 355]
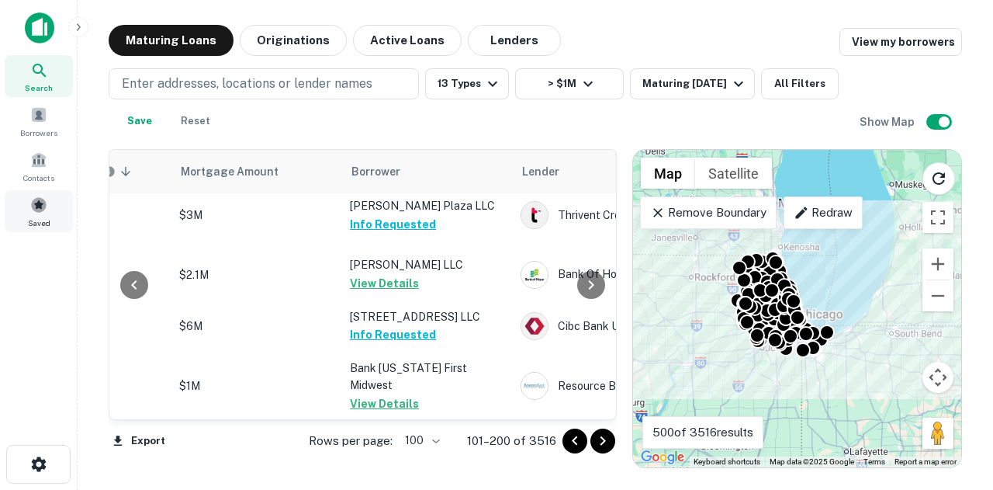
click at [40, 204] on span at bounding box center [38, 204] width 17 height 17
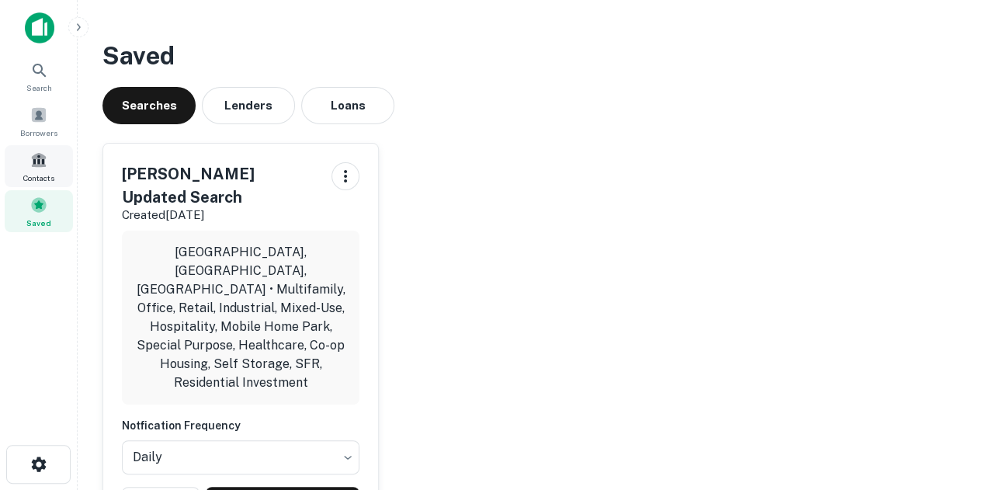
click at [34, 150] on div "Contacts" at bounding box center [39, 166] width 68 height 42
click at [622, 182] on div "Dean's Updated Search Created Jul 23rd, 2025 Chicago, IL, USA • Multifamily, Of…" at bounding box center [523, 332] width 867 height 404
click at [45, 202] on span at bounding box center [38, 204] width 17 height 17
click at [26, 108] on div "Borrowers" at bounding box center [39, 121] width 68 height 42
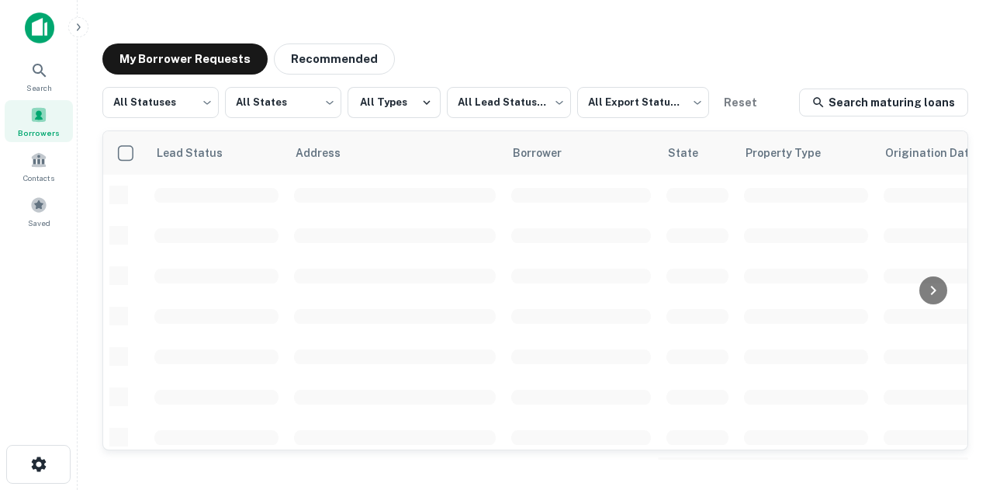
click at [64, 240] on div "Search Borrowers Contacts Saved" at bounding box center [39, 122] width 78 height 244
click at [53, 209] on div "Saved" at bounding box center [39, 211] width 68 height 42
